Goal: Task Accomplishment & Management: Manage account settings

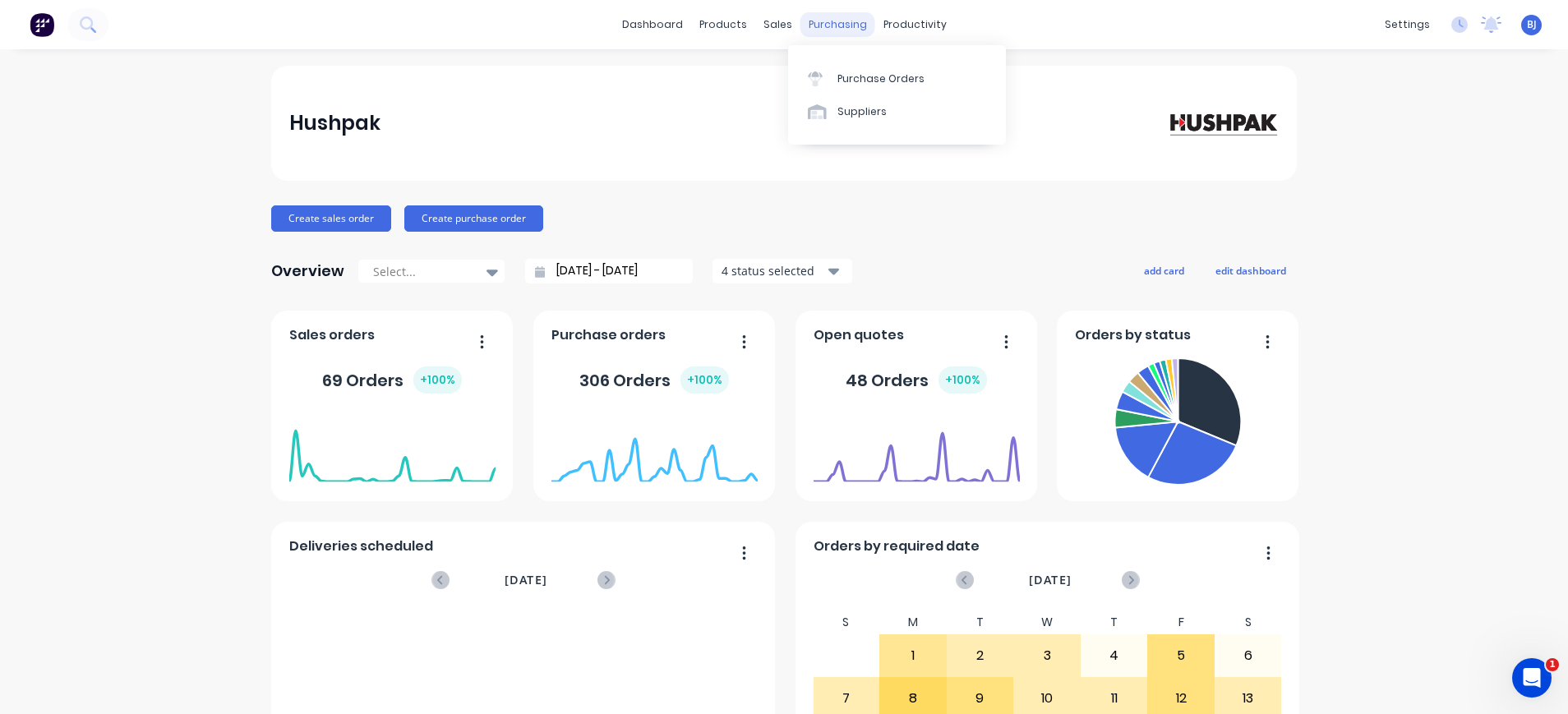
click at [836, 19] on div "purchasing" at bounding box center [837, 25] width 75 height 25
click at [849, 76] on div "Purchase Orders" at bounding box center [880, 79] width 87 height 15
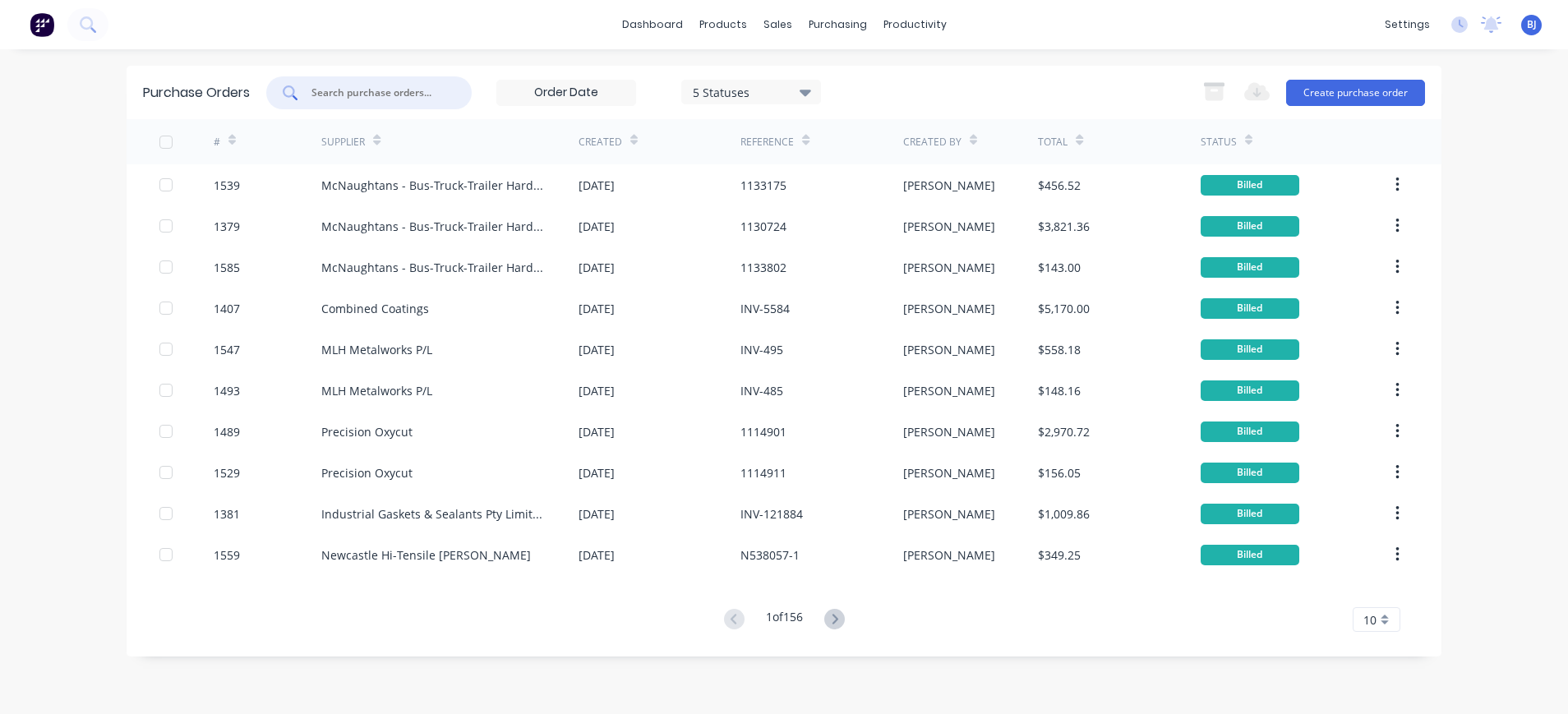
click at [338, 86] on input "text" at bounding box center [377, 93] width 136 height 17
type input "1459"
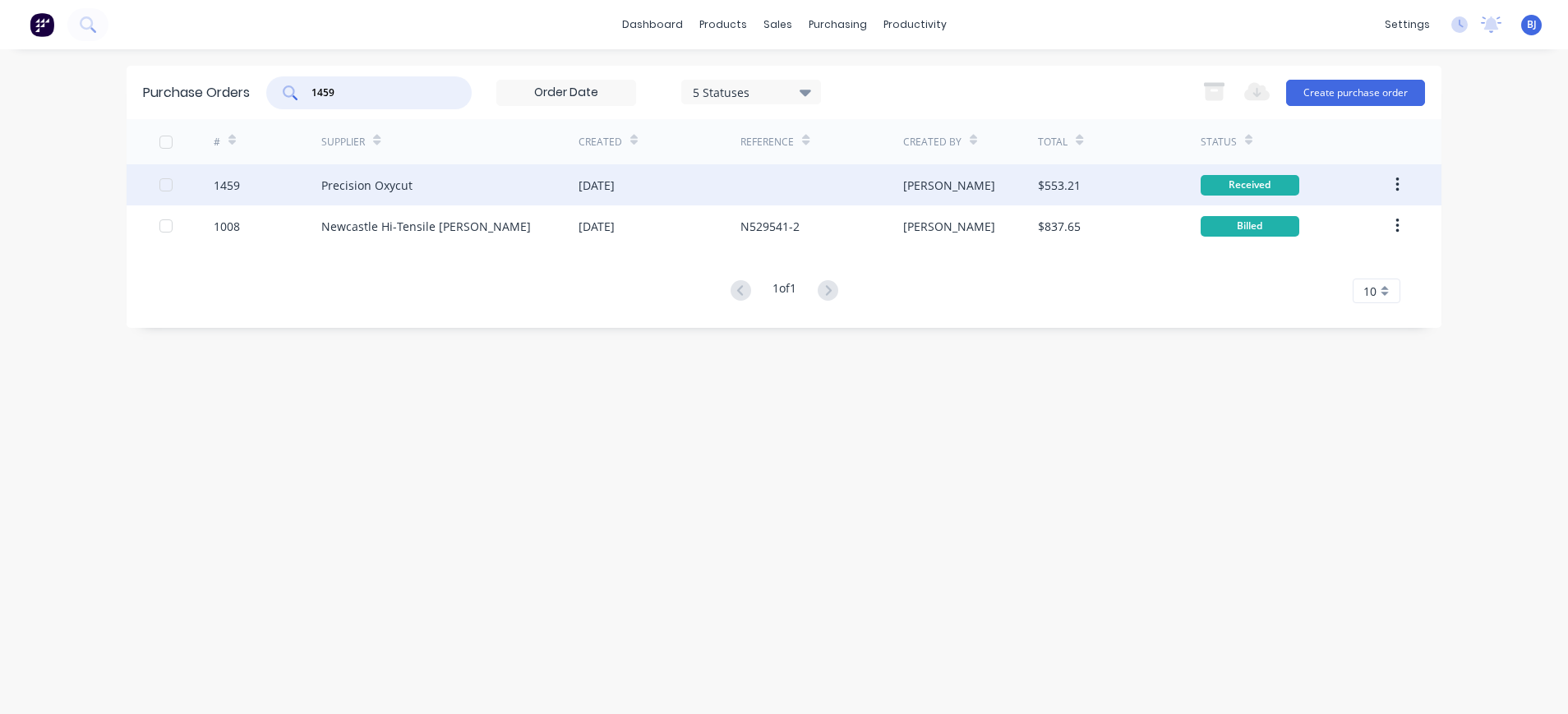
click at [354, 187] on div "Precision Oxycut" at bounding box center [367, 185] width 91 height 17
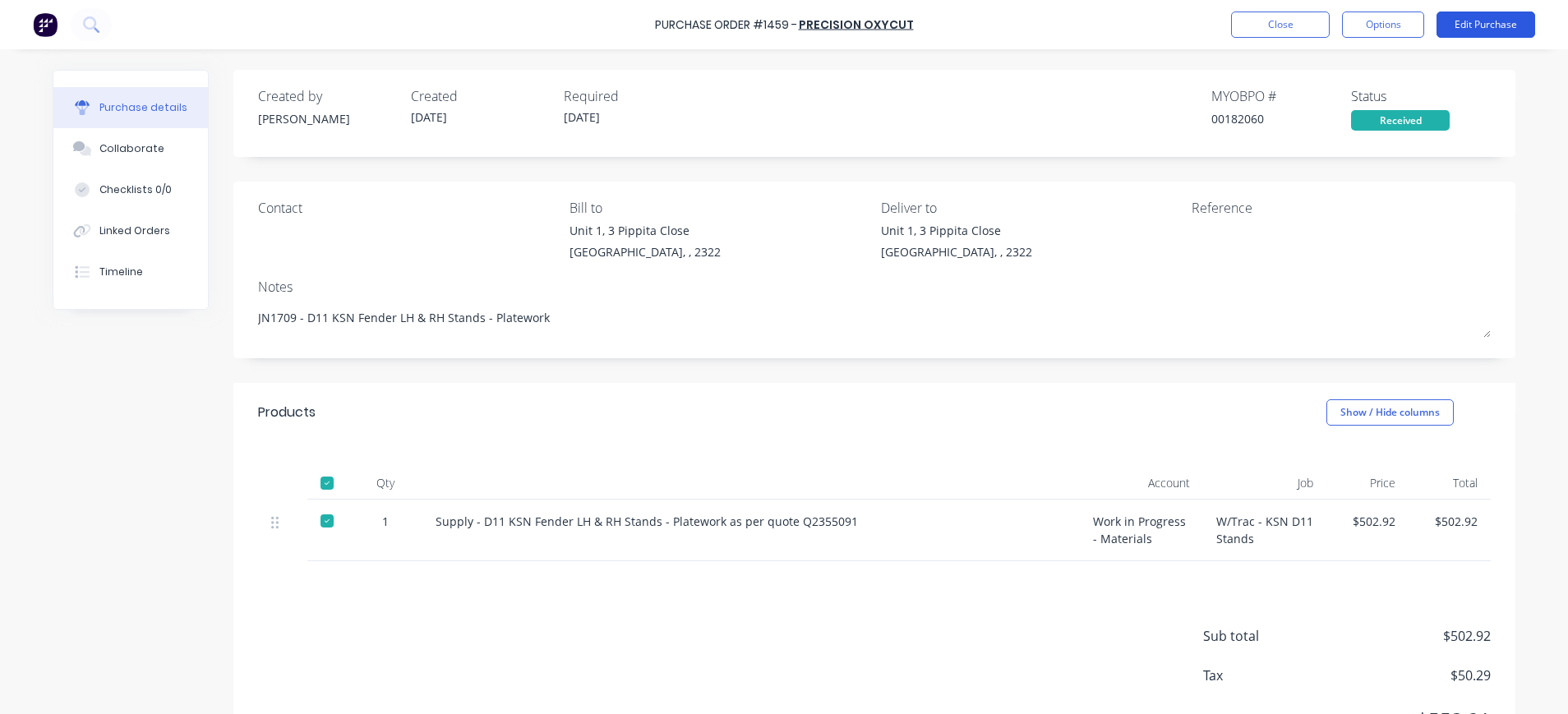
click at [1471, 25] on button "Edit Purchase" at bounding box center [1485, 25] width 98 height 26
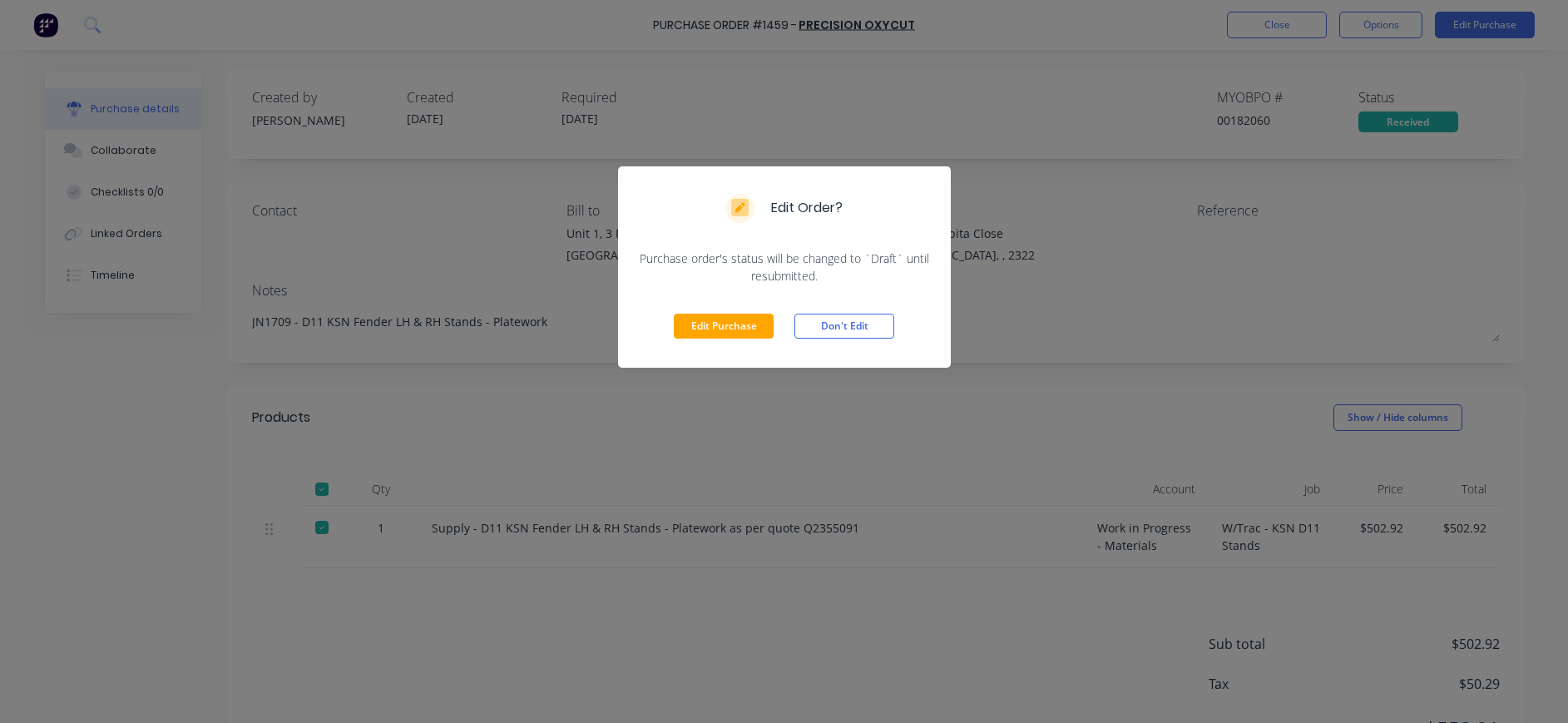
drag, startPoint x: 745, startPoint y: 317, endPoint x: 899, endPoint y: 284, distance: 157.5
click at [754, 318] on button "Edit Purchase" at bounding box center [723, 326] width 99 height 25
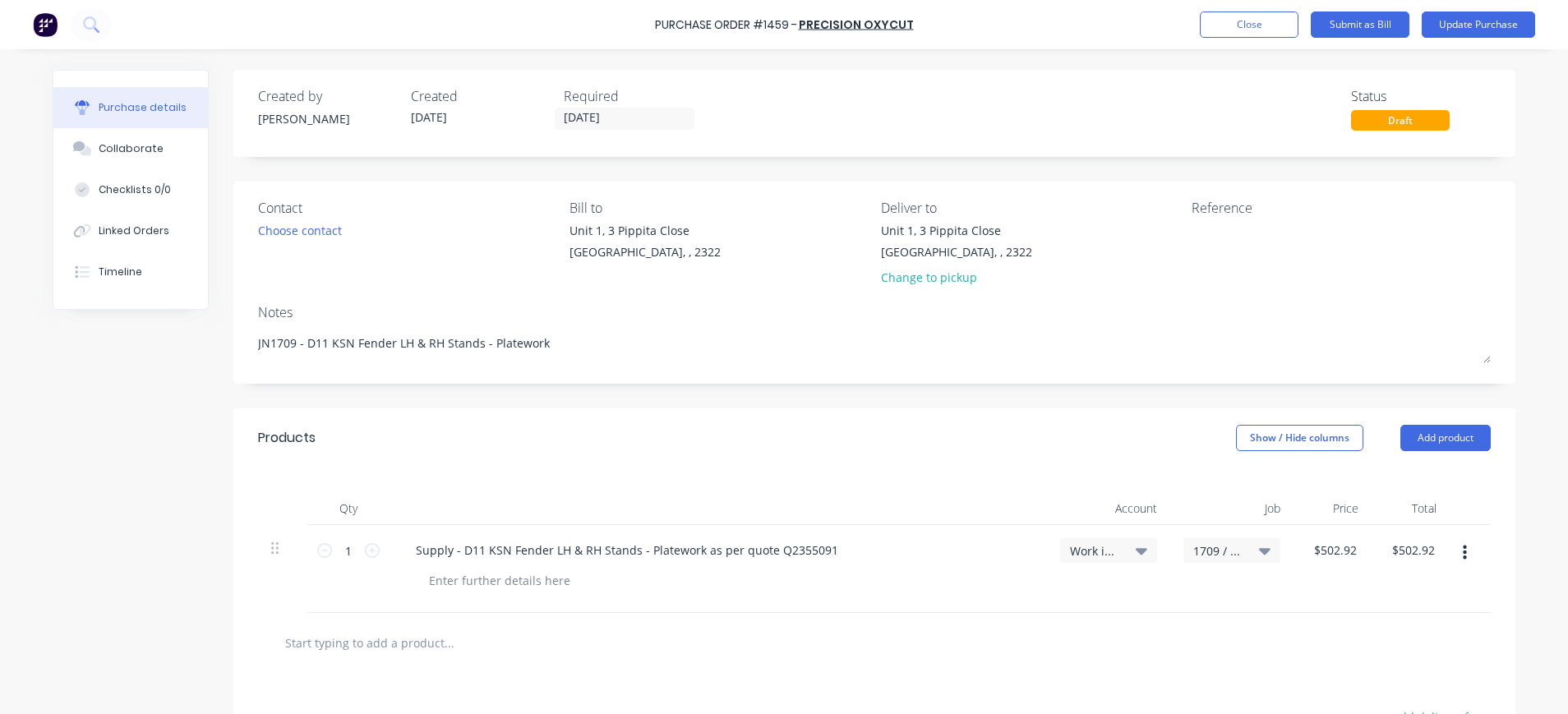
type textarea "x"
click at [1242, 239] on textarea at bounding box center [1294, 240] width 206 height 37
type textarea "111446"
type textarea "x"
type textarea "1114461"
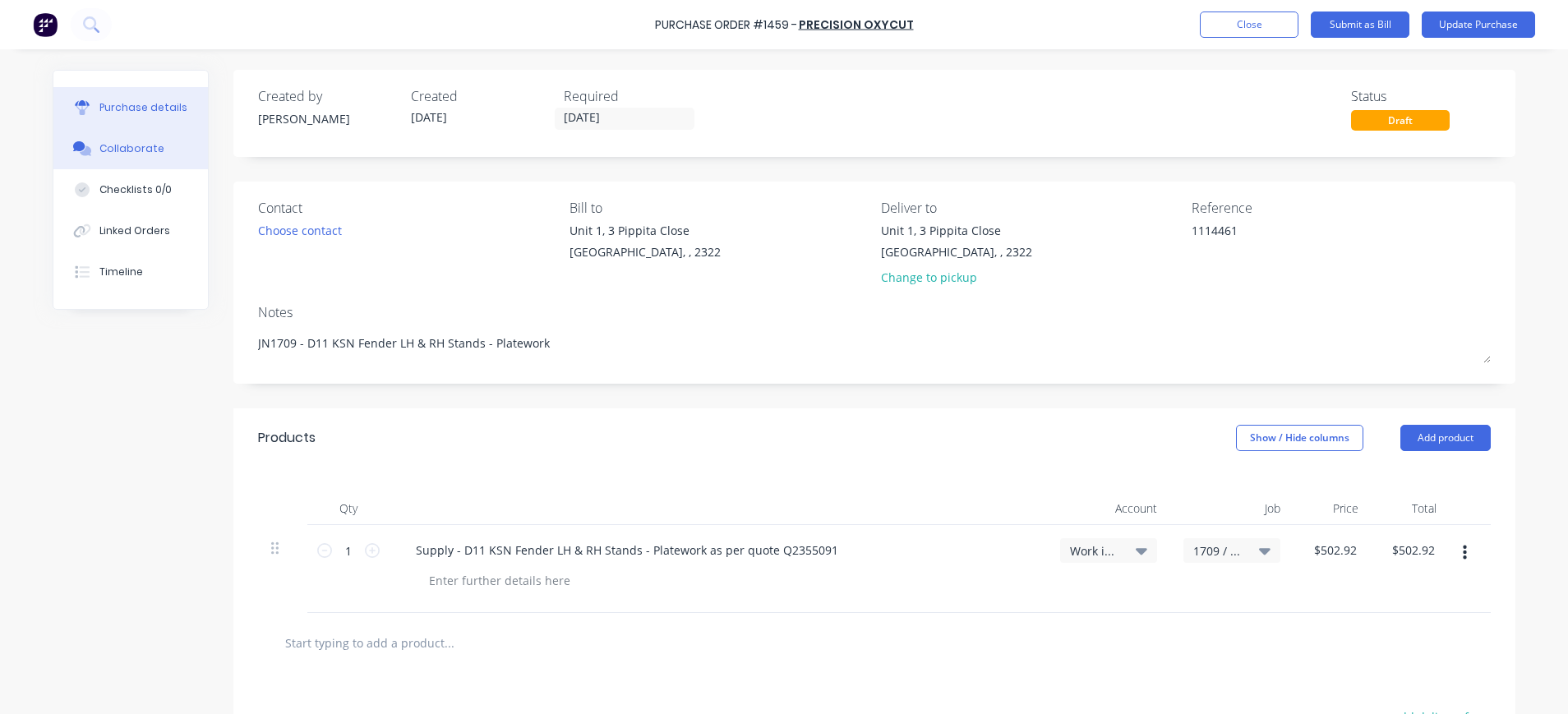
type textarea "x"
type textarea "1114461"
drag, startPoint x: 144, startPoint y: 147, endPoint x: 349, endPoint y: 147, distance: 205.0
click at [147, 149] on div "Collaborate" at bounding box center [131, 149] width 65 height 15
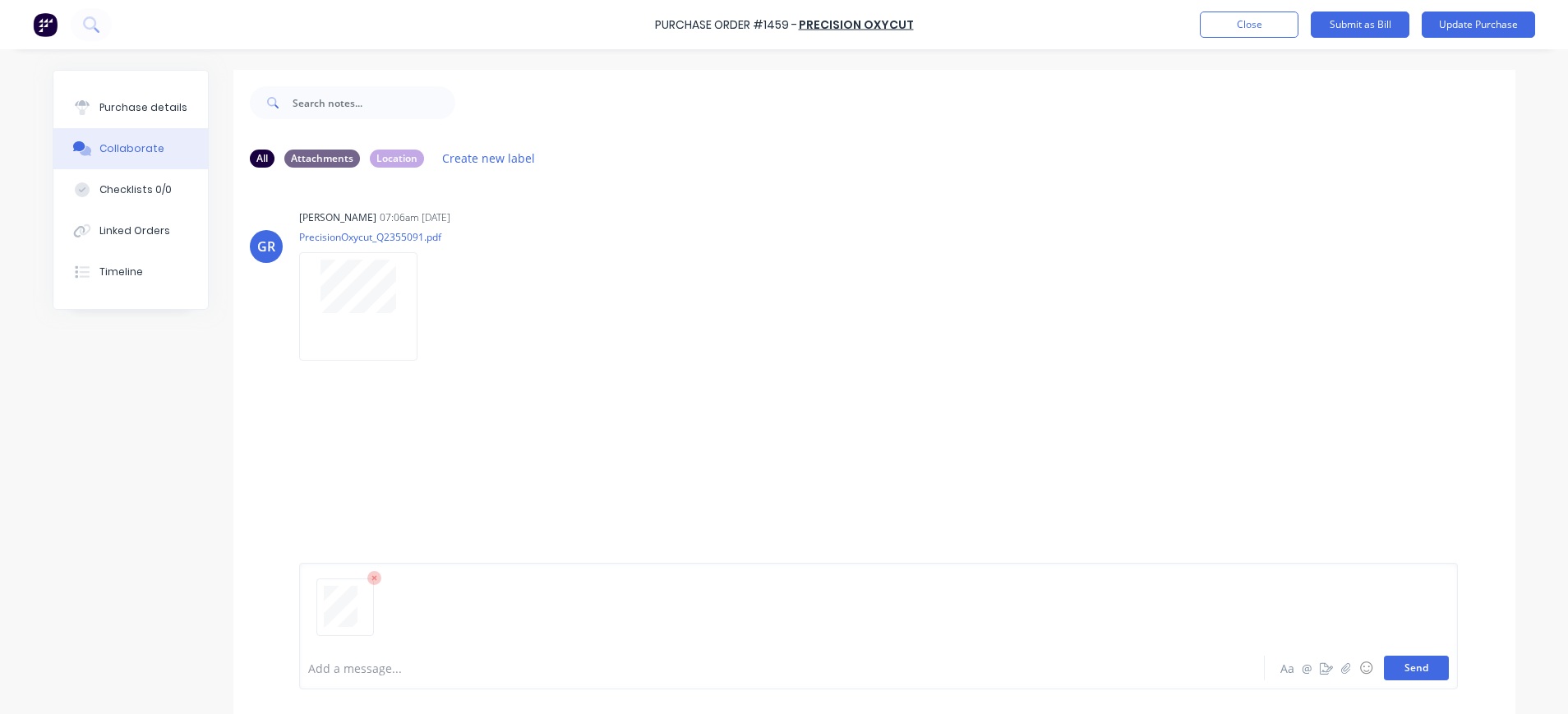
click at [1410, 663] on button "Send" at bounding box center [1416, 668] width 65 height 25
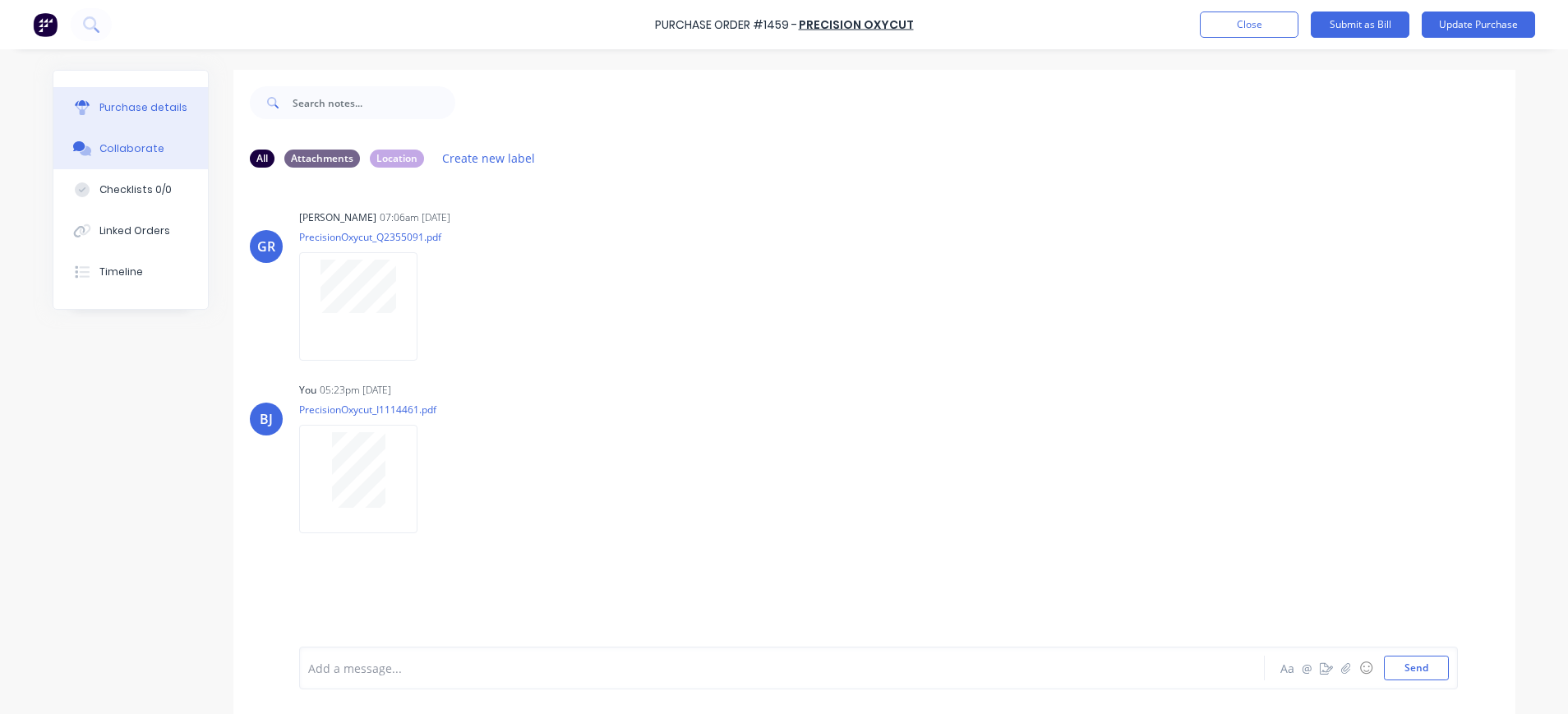
drag, startPoint x: 155, startPoint y: 114, endPoint x: 165, endPoint y: 114, distance: 10.0
click at [165, 114] on div "Purchase details" at bounding box center [143, 107] width 88 height 15
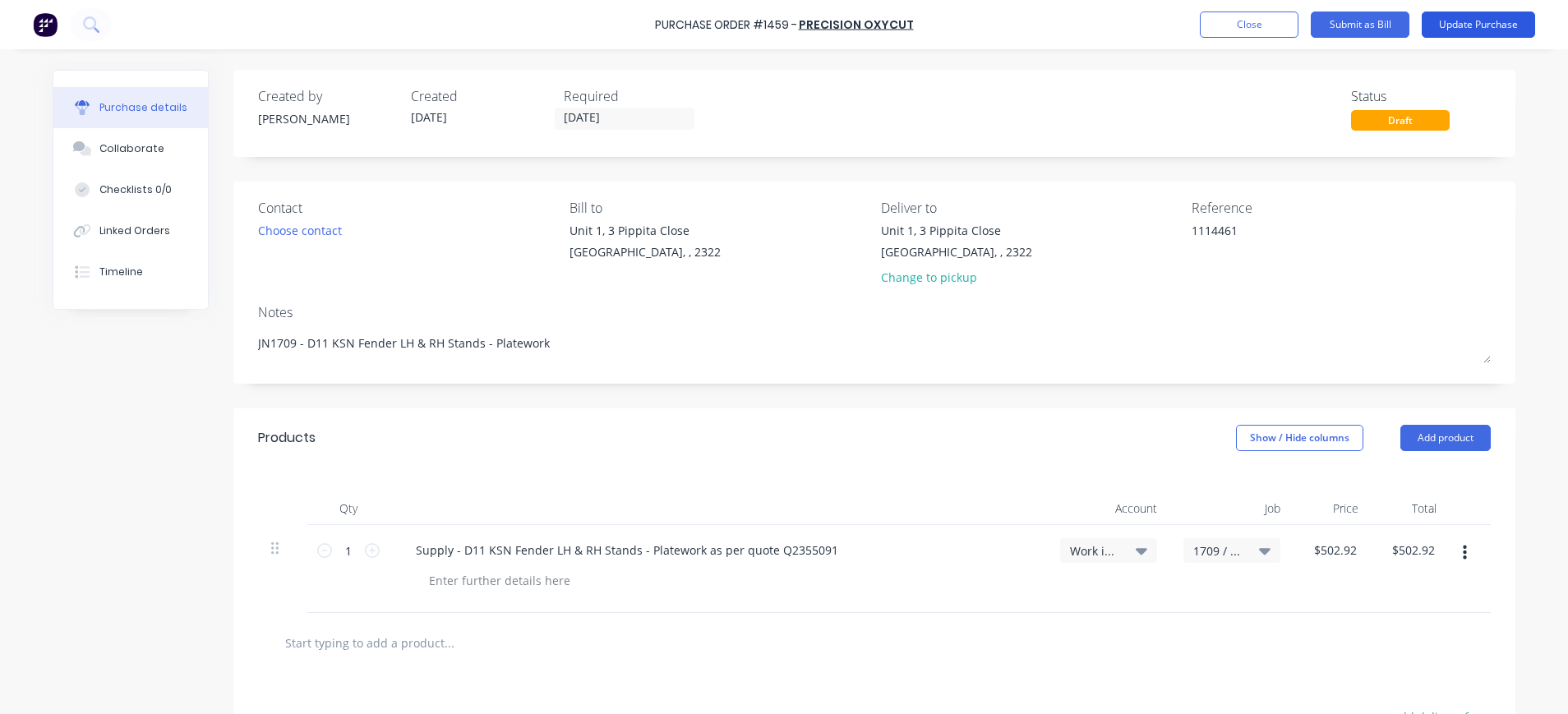
click at [1467, 21] on button "Update Purchase" at bounding box center [1478, 25] width 113 height 26
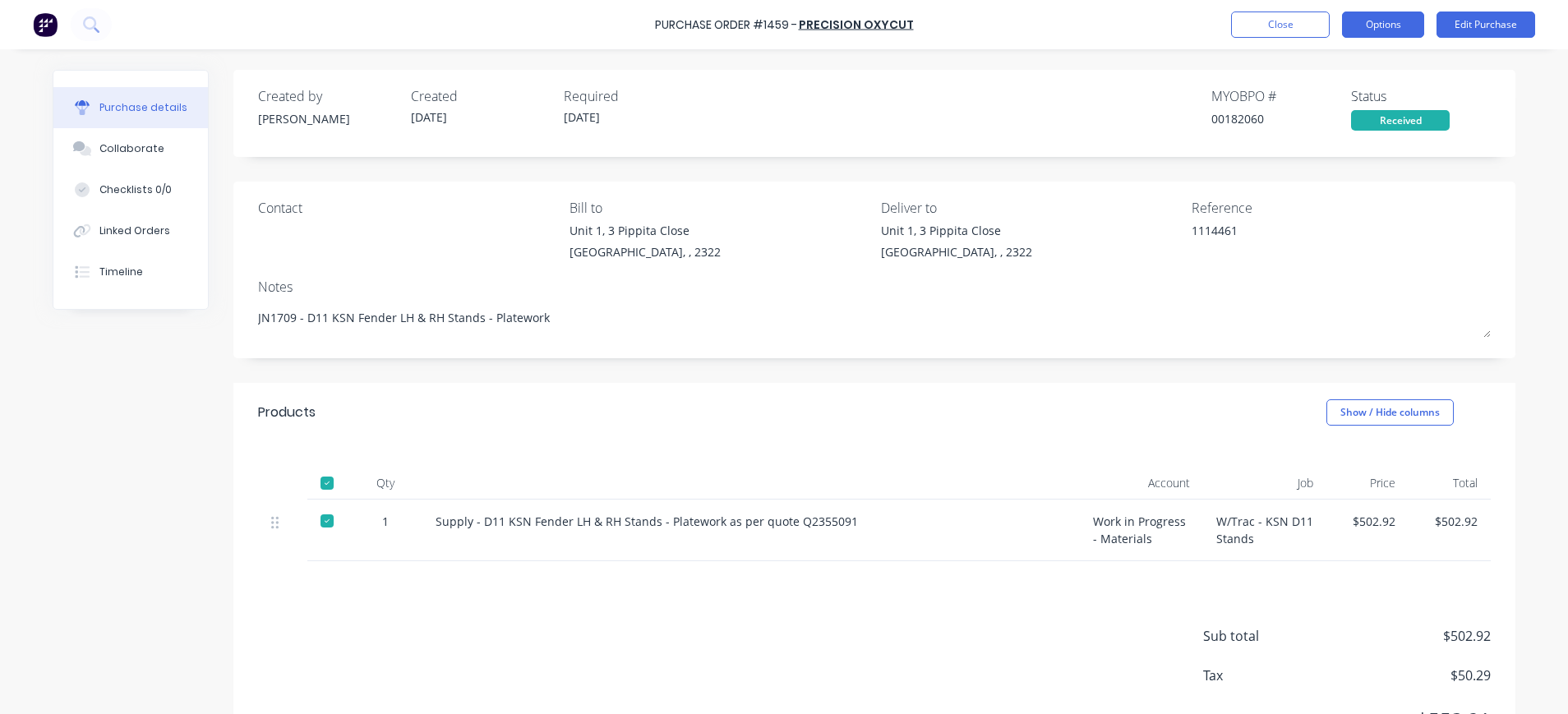
click at [1383, 27] on button "Options" at bounding box center [1383, 25] width 83 height 26
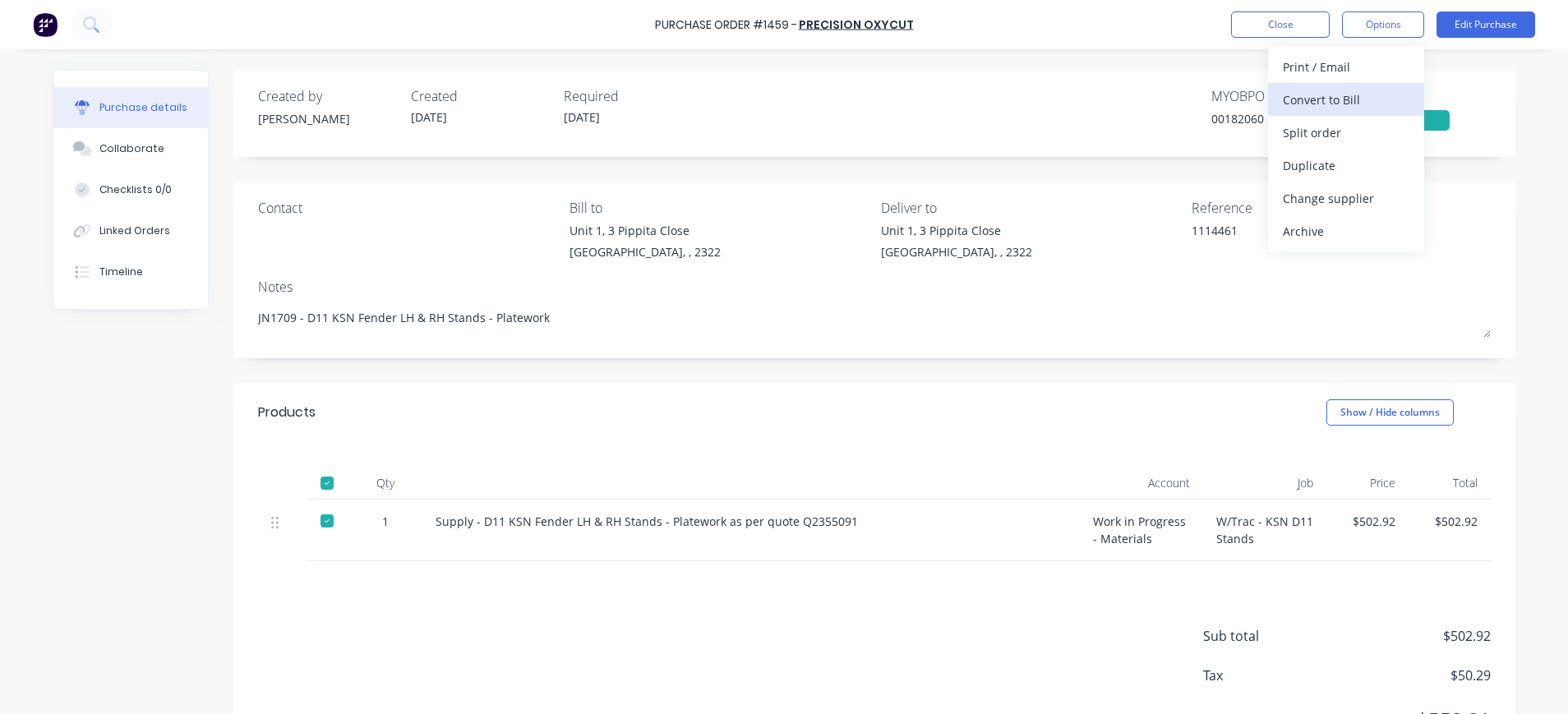
click at [1359, 90] on div "Convert to Bill" at bounding box center [1345, 99] width 126 height 24
type textarea "x"
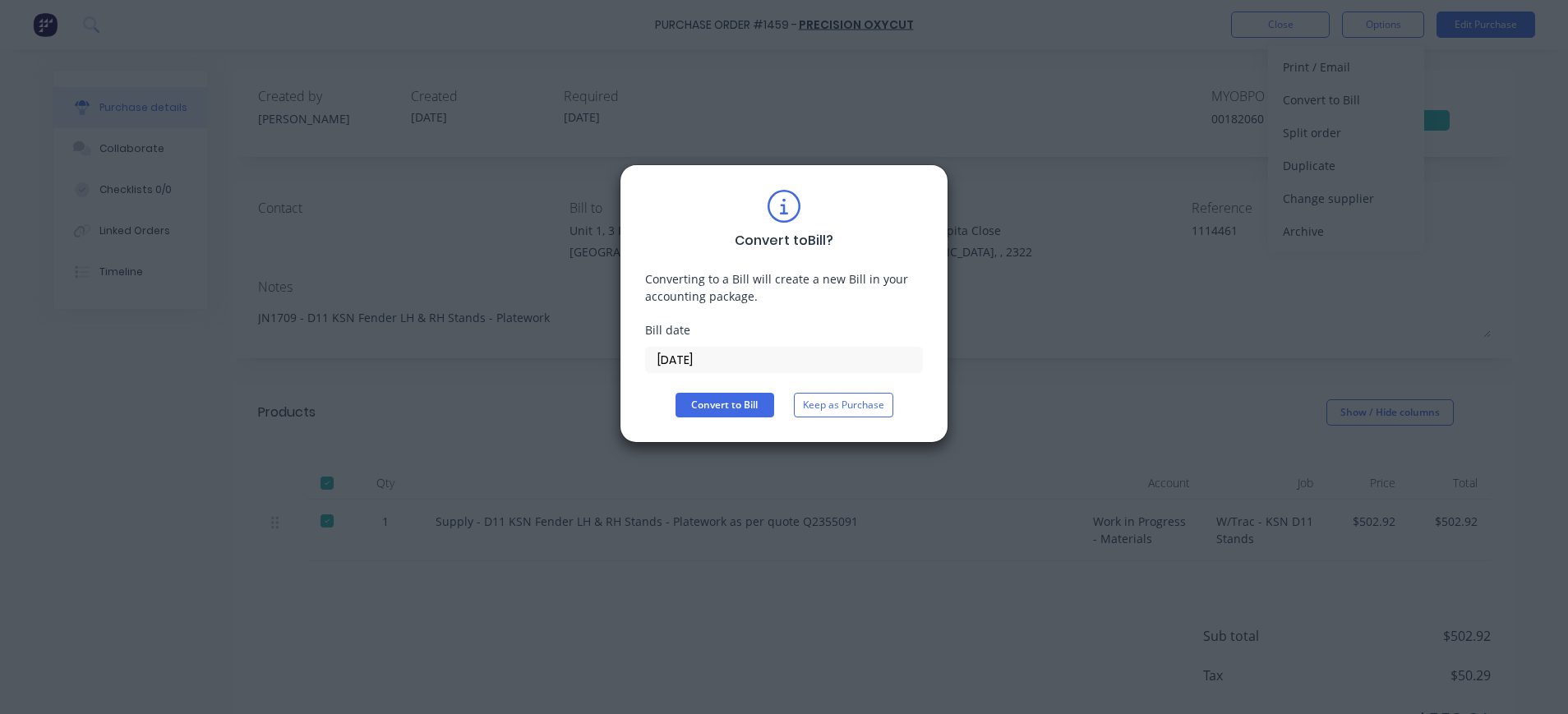
click at [690, 360] on input "[DATE]" at bounding box center [784, 360] width 276 height 25
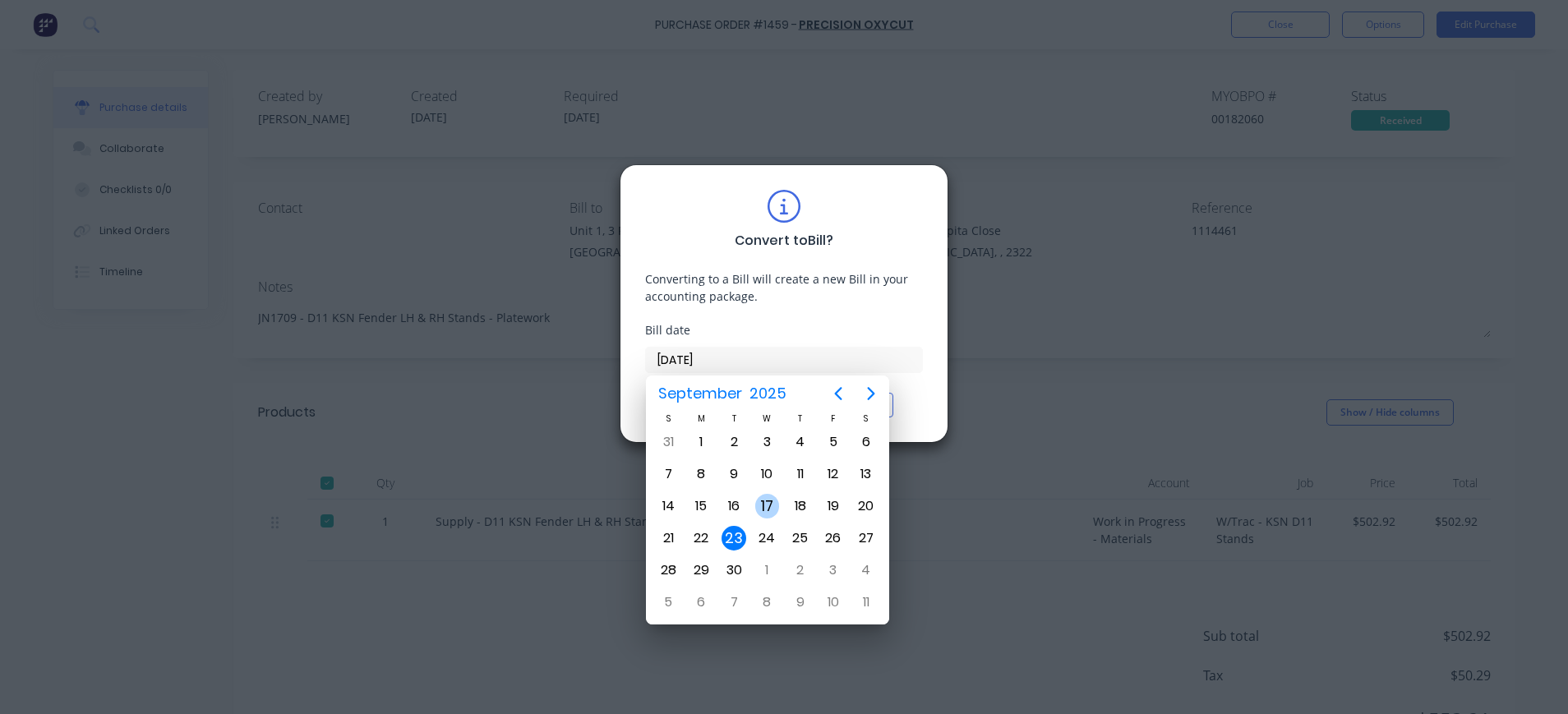
click at [766, 497] on div "17" at bounding box center [768, 506] width 25 height 25
type input "[DATE]"
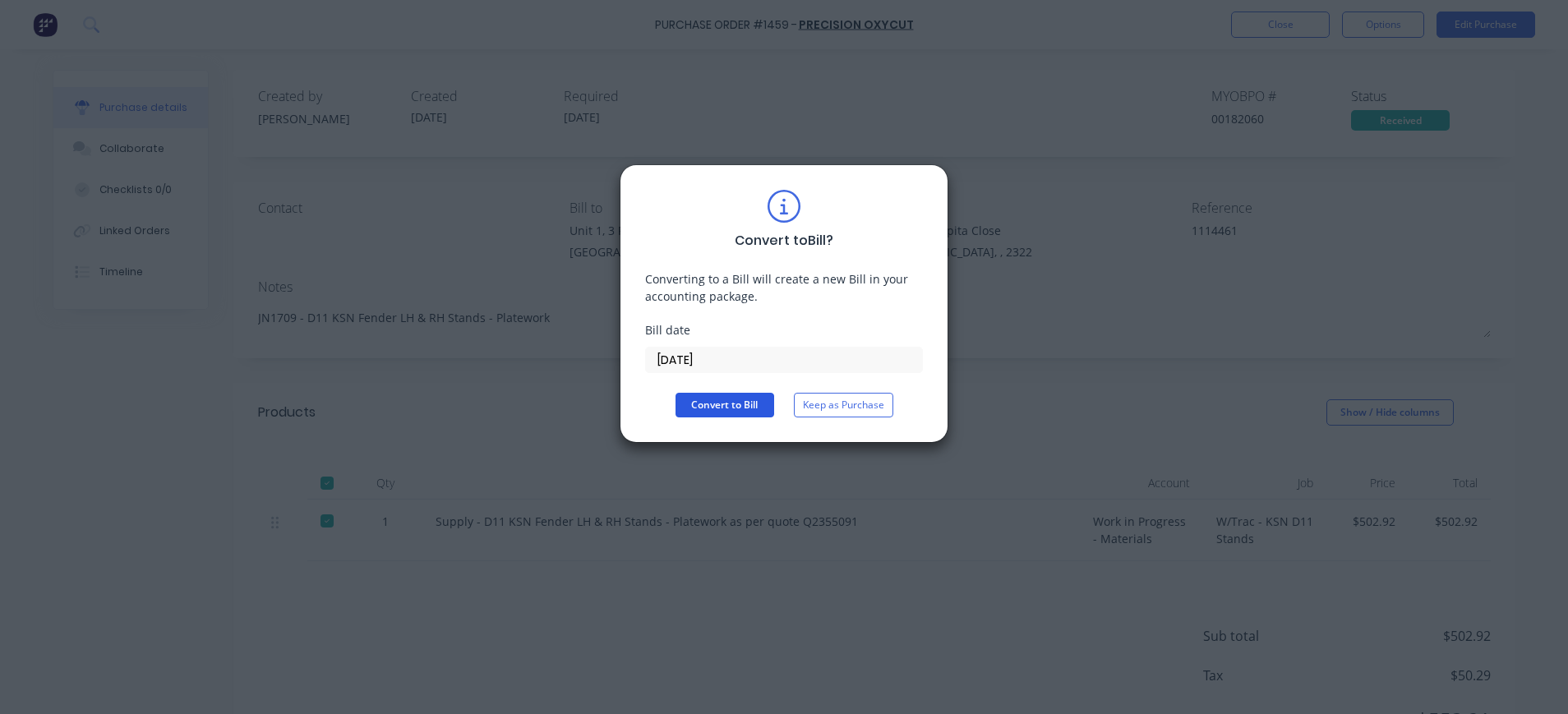
click at [720, 396] on button "Convert to Bill" at bounding box center [724, 405] width 98 height 25
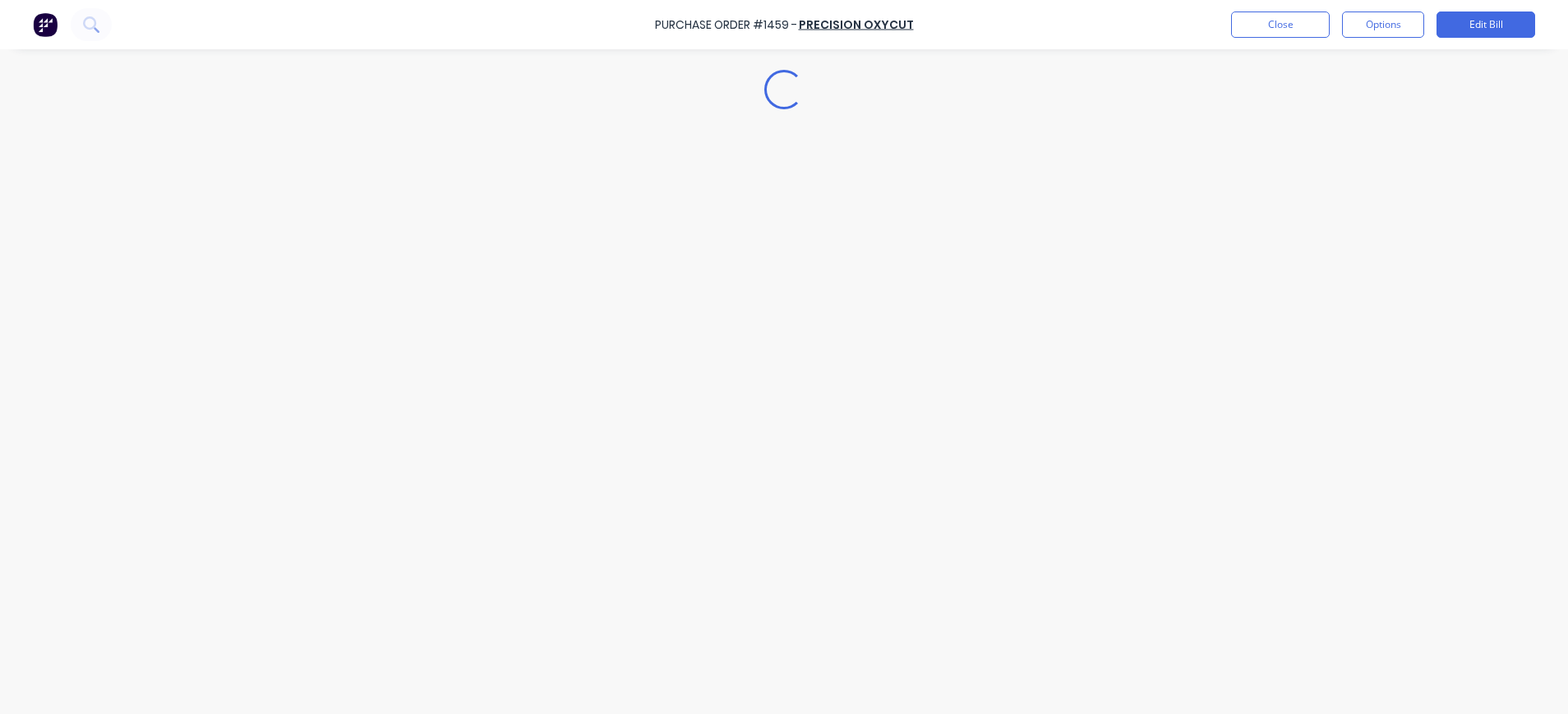
type textarea "x"
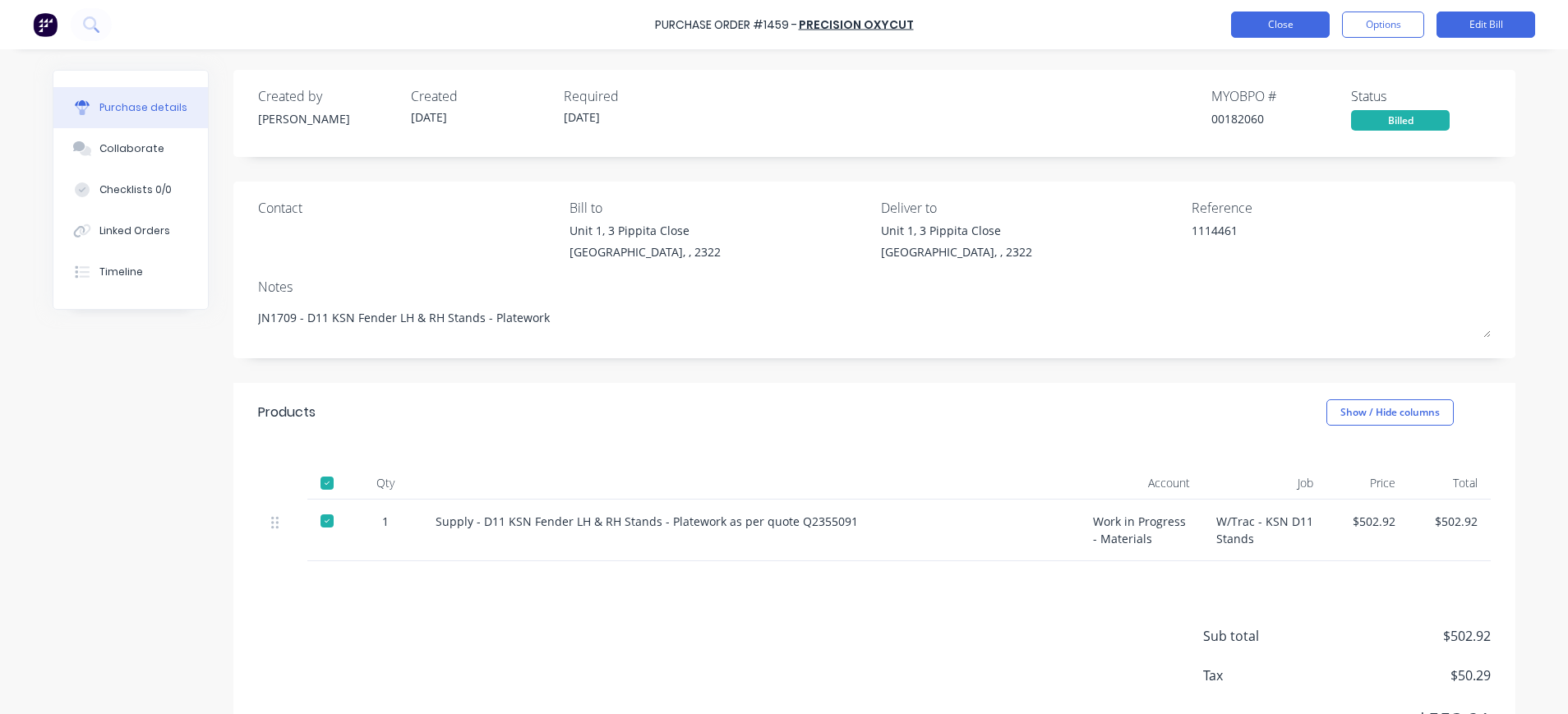
click at [1290, 21] on button "Close" at bounding box center [1280, 25] width 98 height 26
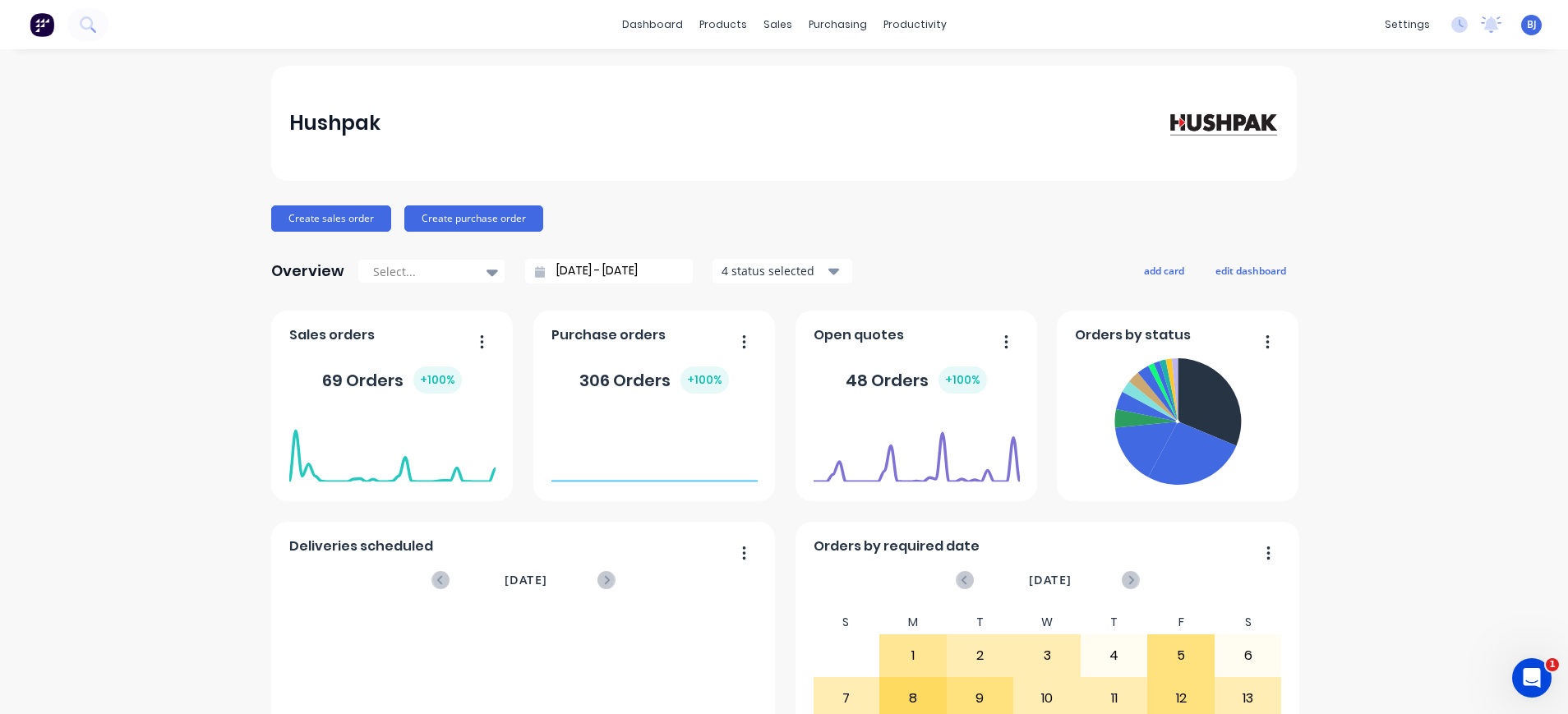
drag, startPoint x: 765, startPoint y: 23, endPoint x: 573, endPoint y: 96, distance: 205.4
click at [765, 23] on div "sales" at bounding box center [778, 25] width 45 height 25
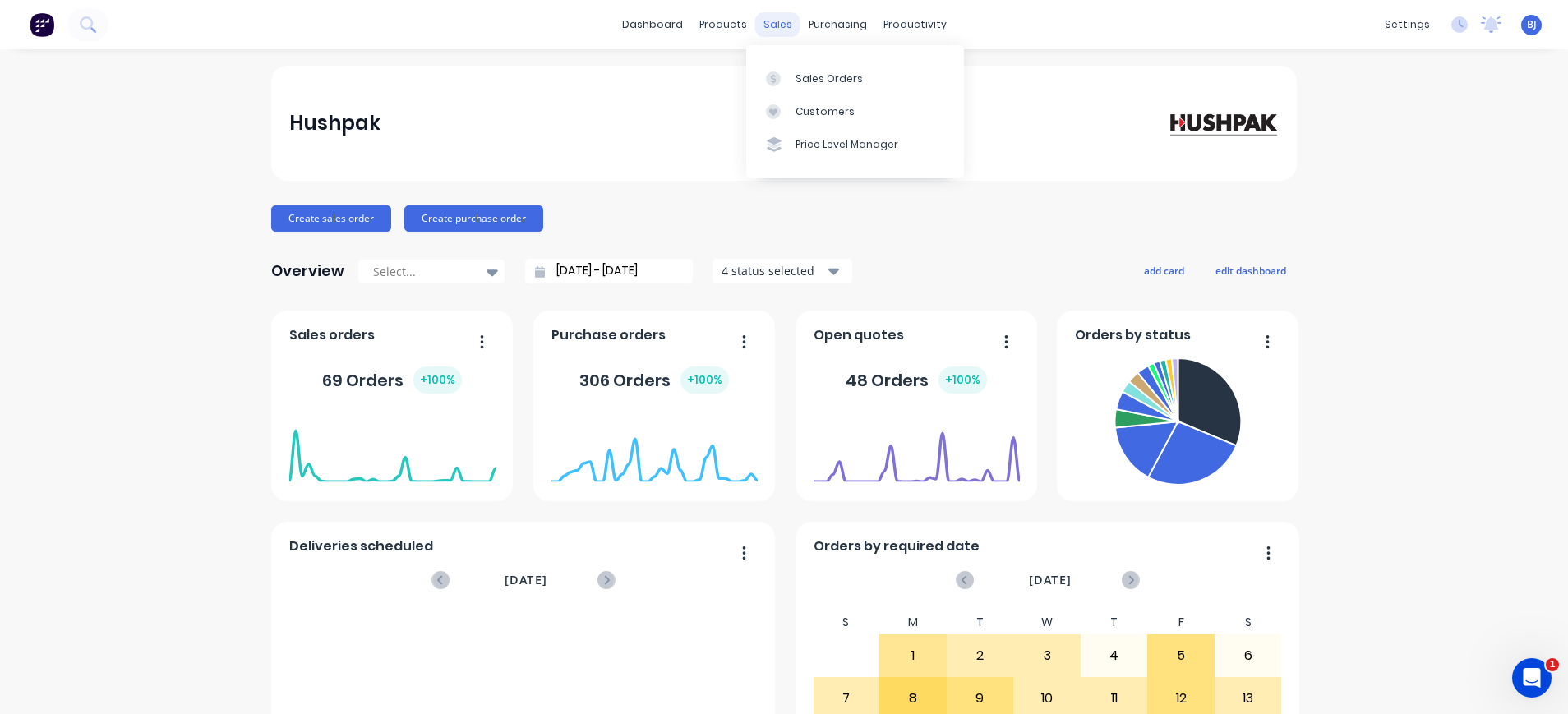
click at [778, 22] on div "sales" at bounding box center [778, 25] width 45 height 25
click at [768, 26] on div "sales" at bounding box center [778, 25] width 45 height 25
click at [795, 69] on link "Sales Orders" at bounding box center [855, 78] width 218 height 33
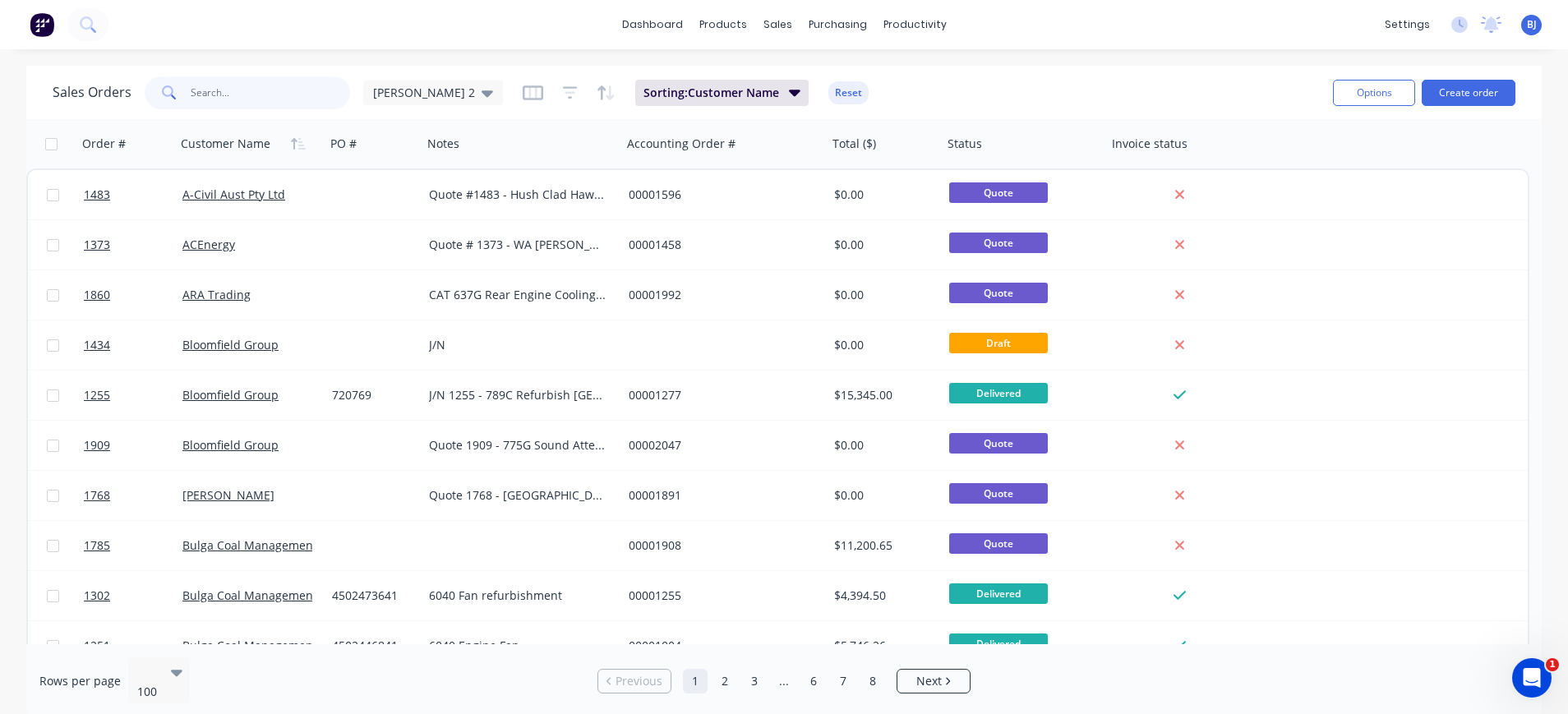
click at [272, 83] on input "text" at bounding box center [271, 93] width 160 height 33
type input "1709"
